Goal: Navigation & Orientation: Find specific page/section

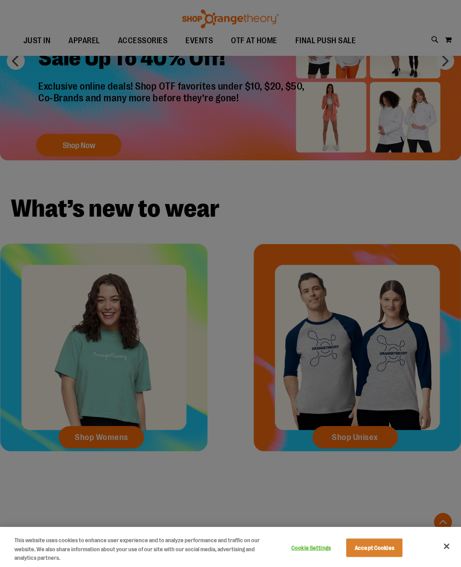
scroll to position [441, 0]
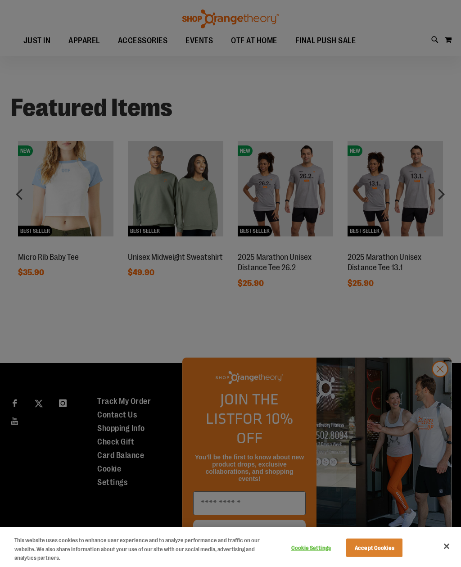
click at [436, 388] on div at bounding box center [230, 283] width 461 height 567
click at [439, 393] on div at bounding box center [230, 283] width 461 height 567
click at [394, 329] on div at bounding box center [230, 283] width 461 height 567
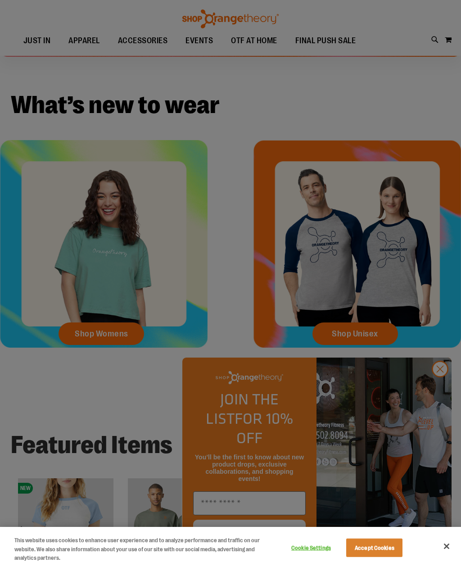
scroll to position [0, 0]
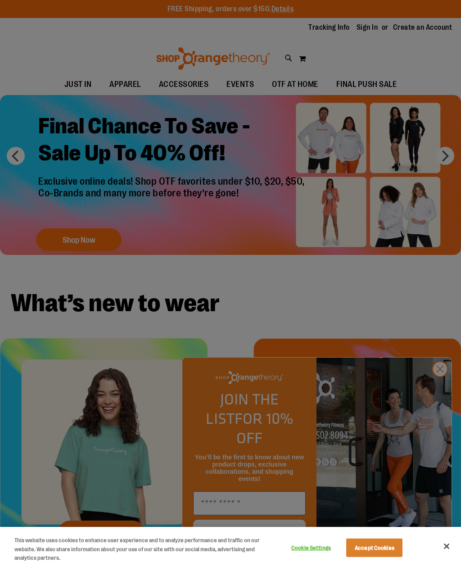
click at [368, 291] on div at bounding box center [230, 283] width 461 height 567
click at [382, 550] on button "Accept Cookies" at bounding box center [374, 547] width 56 height 19
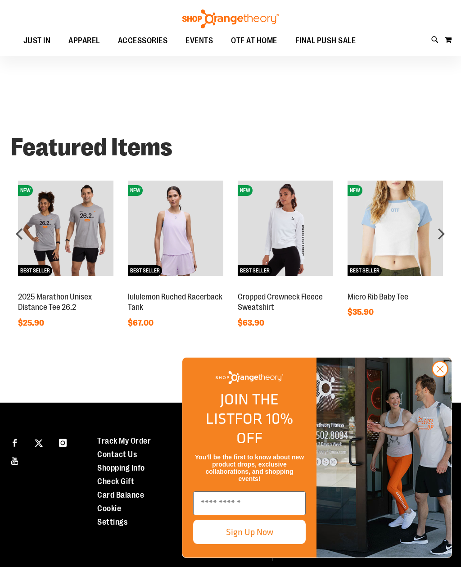
scroll to position [412, 0]
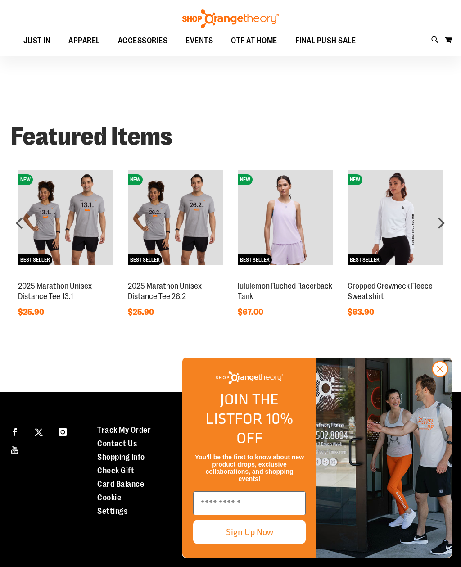
click at [436, 377] on circle "Close dialog" at bounding box center [440, 369] width 15 height 15
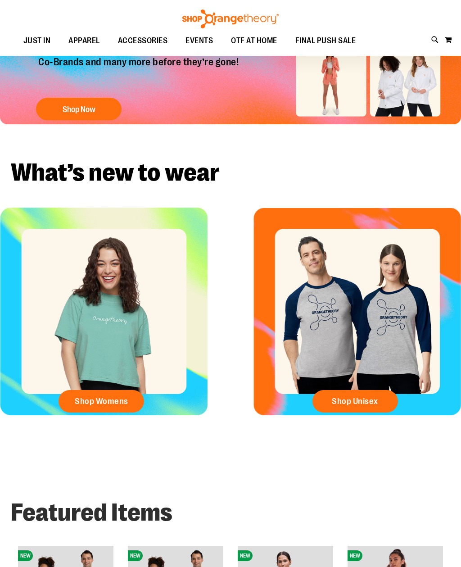
scroll to position [0, 0]
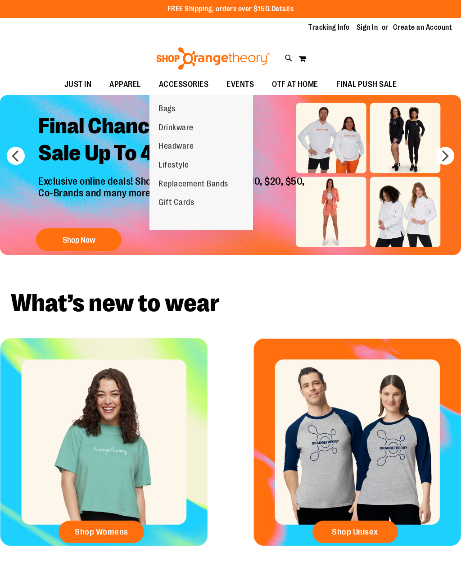
click at [221, 182] on span "Replacement Bands" at bounding box center [194, 184] width 70 height 11
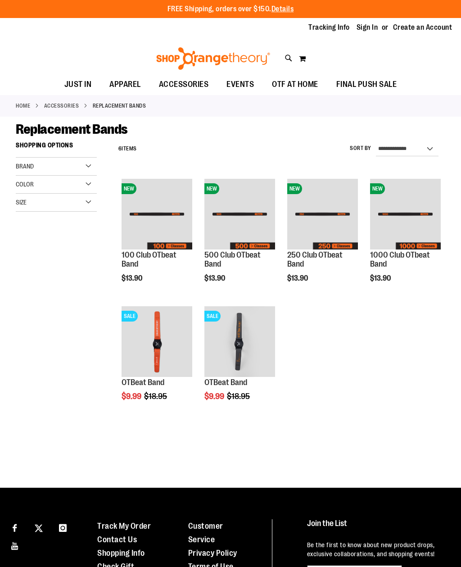
click at [299, 84] on span "OTF AT HOME" at bounding box center [295, 84] width 46 height 20
